Goal: Task Accomplishment & Management: Manage account settings

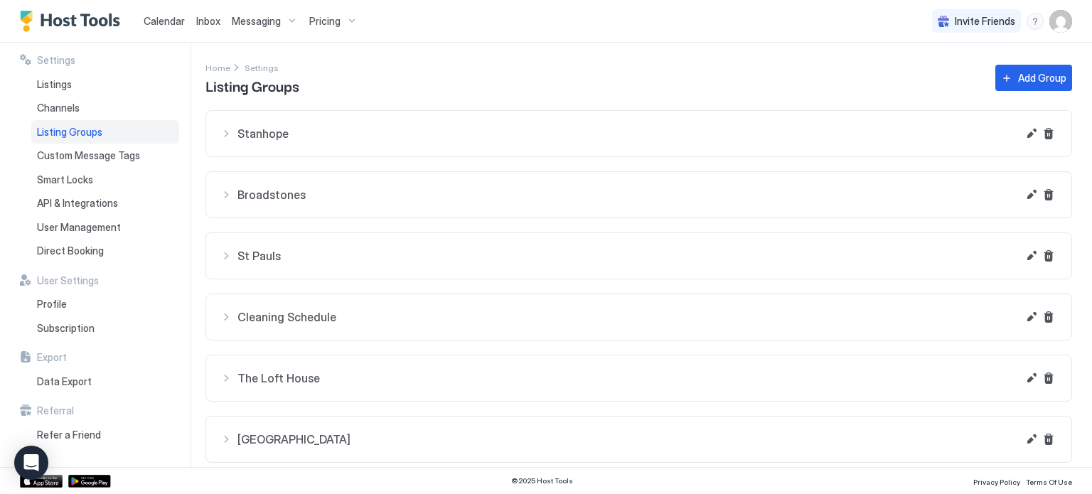
click at [167, 22] on span "Calendar" at bounding box center [164, 21] width 41 height 12
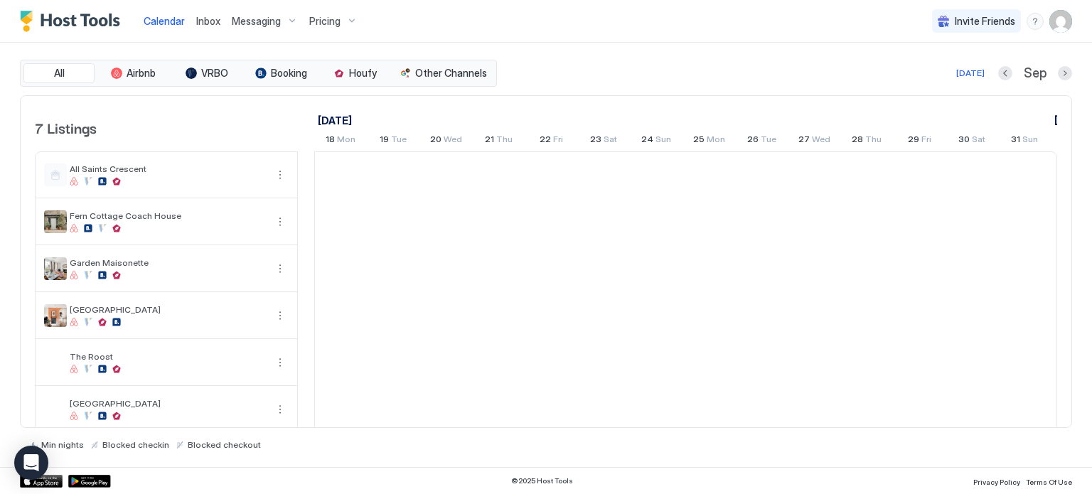
scroll to position [0, 790]
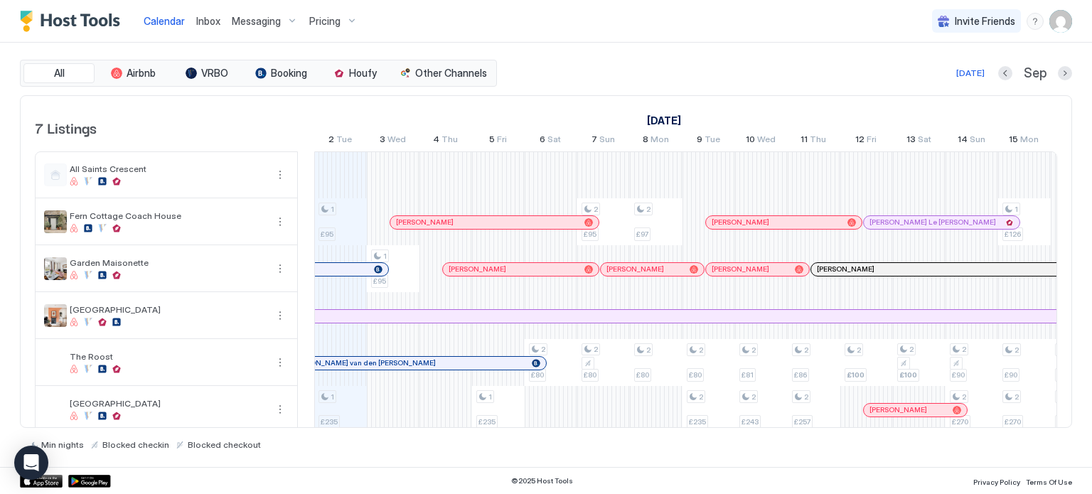
click at [1061, 23] on img "User profile" at bounding box center [1060, 21] width 23 height 23
click at [939, 80] on span "Settings" at bounding box center [932, 79] width 38 height 13
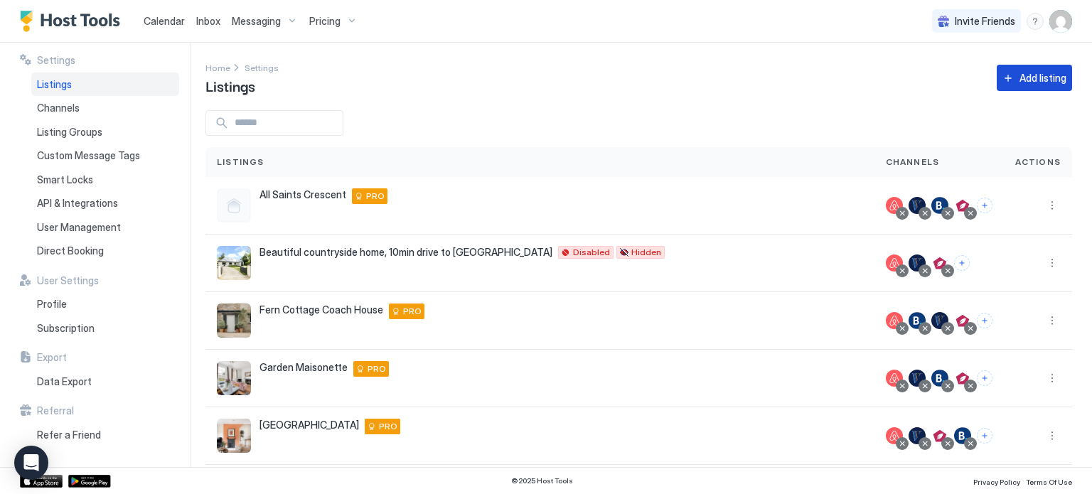
click at [1047, 86] on button "Add listing" at bounding box center [1033, 78] width 75 height 26
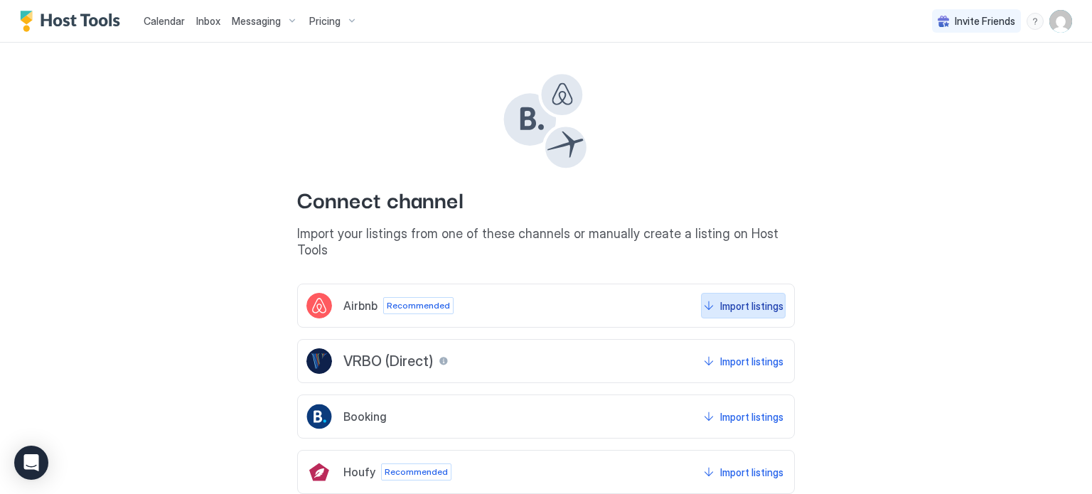
click at [743, 298] on div "Import listings" at bounding box center [751, 305] width 63 height 15
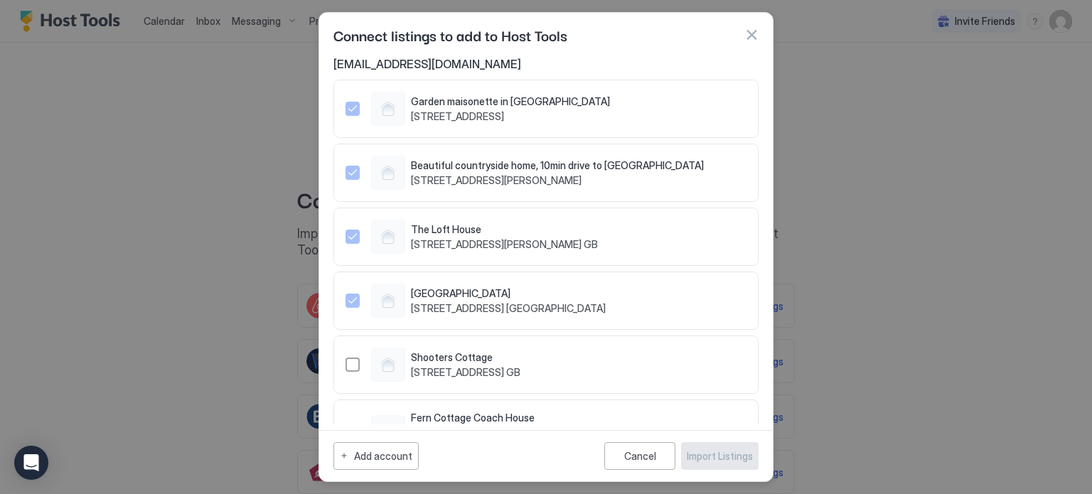
scroll to position [382, 0]
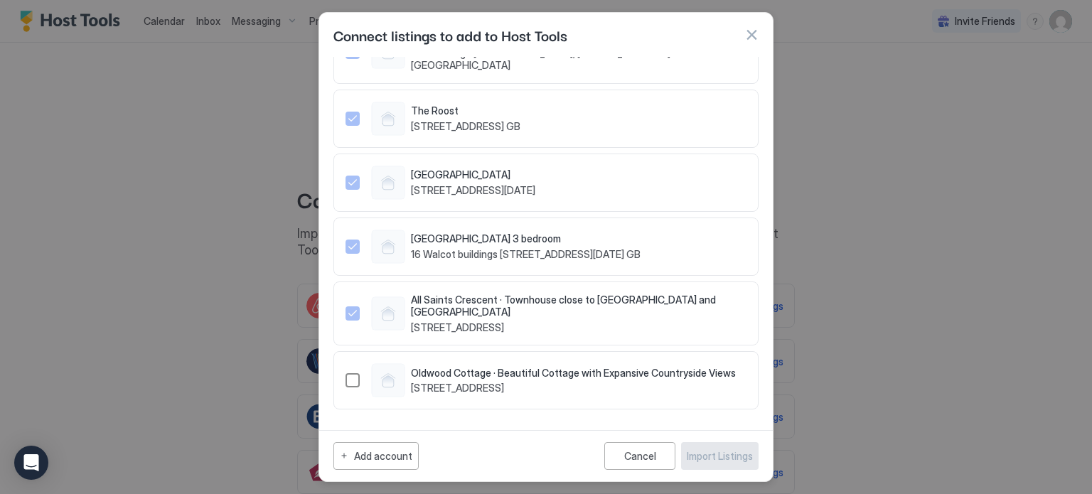
click at [350, 384] on div "1501641673935711899" at bounding box center [352, 380] width 14 height 14
click at [713, 458] on div "Import Listings" at bounding box center [719, 455] width 66 height 15
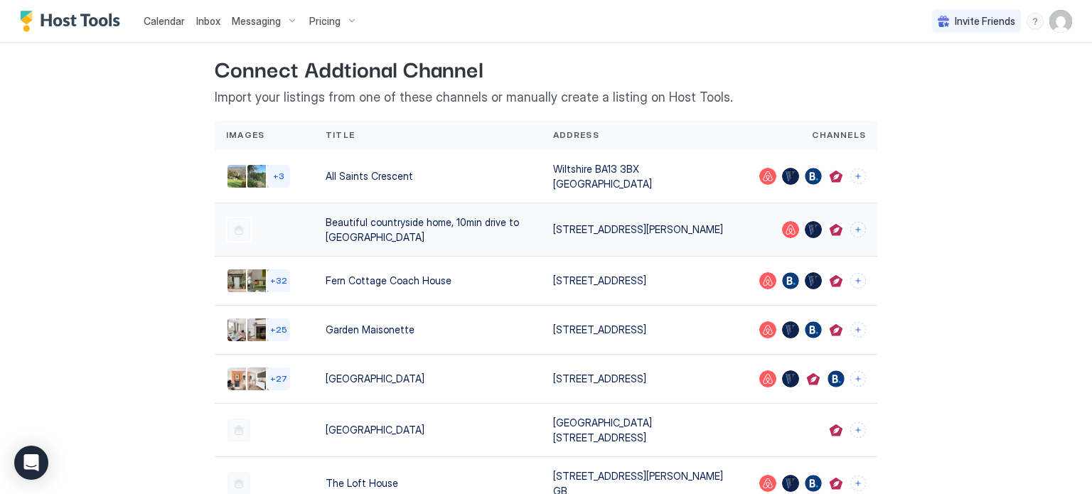
scroll to position [340, 0]
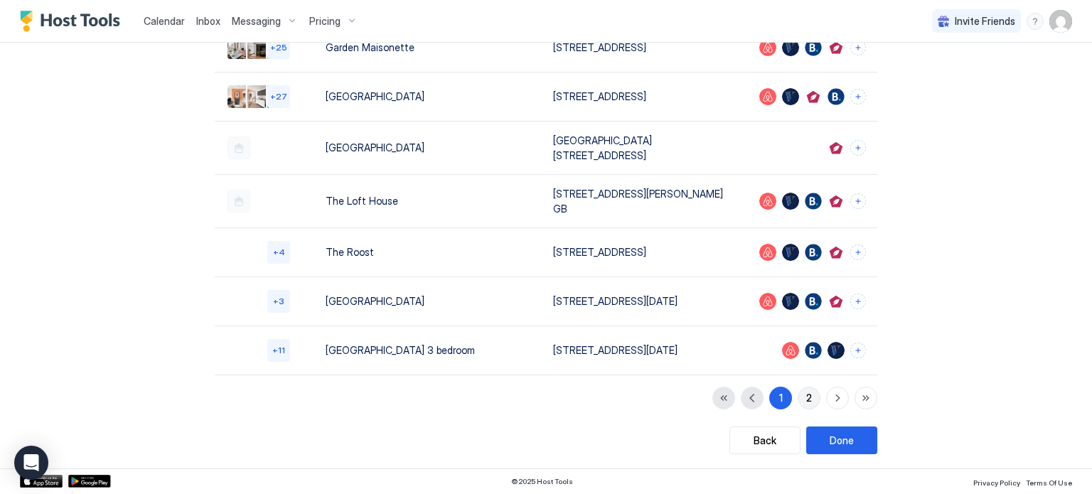
click at [809, 402] on div "2" at bounding box center [809, 397] width 6 height 15
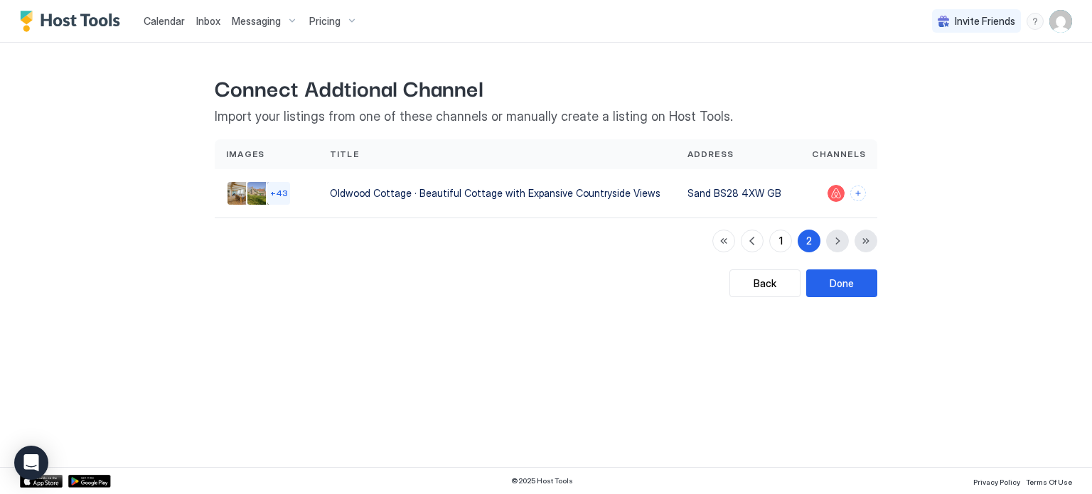
scroll to position [0, 0]
click at [851, 286] on div "Done" at bounding box center [841, 283] width 24 height 15
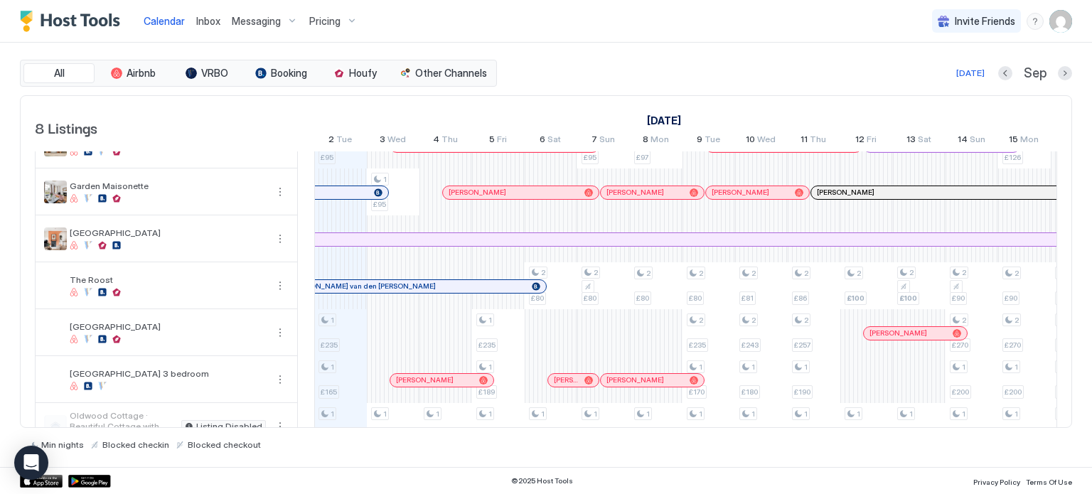
scroll to position [98, 0]
